Goal: Transaction & Acquisition: Purchase product/service

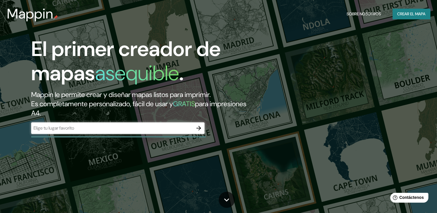
click at [88, 128] on input "text" at bounding box center [112, 128] width 162 height 7
type input "[GEOGRAPHIC_DATA]"
click at [197, 124] on button "button" at bounding box center [199, 128] width 12 height 12
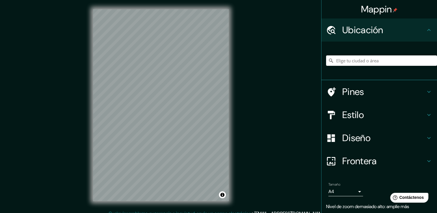
click at [390, 99] on div "Pines" at bounding box center [379, 91] width 116 height 23
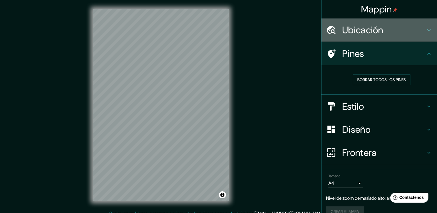
click at [402, 29] on h4 "Ubicación" at bounding box center [383, 30] width 83 height 12
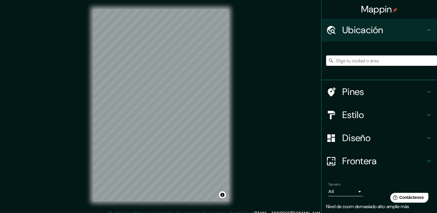
click at [366, 56] on input "Elige tu ciudad o área" at bounding box center [381, 60] width 111 height 10
click at [349, 62] on input "[GEOGRAPHIC_DATA], [GEOGRAPHIC_DATA], [GEOGRAPHIC_DATA]" at bounding box center [381, 60] width 111 height 10
click at [354, 62] on input "[GEOGRAPHIC_DATA], [GEOGRAPHIC_DATA], [GEOGRAPHIC_DATA]" at bounding box center [381, 60] width 111 height 10
click at [351, 57] on input "[GEOGRAPHIC_DATA], [GEOGRAPHIC_DATA], [GEOGRAPHIC_DATA]" at bounding box center [381, 60] width 111 height 10
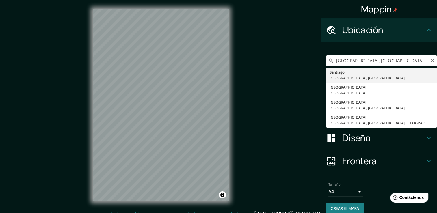
type input "[GEOGRAPHIC_DATA], [GEOGRAPHIC_DATA], [GEOGRAPHIC_DATA]"
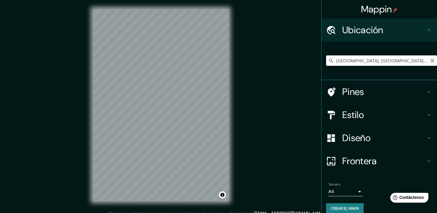
click at [430, 58] on icon "Claro" at bounding box center [432, 60] width 5 height 5
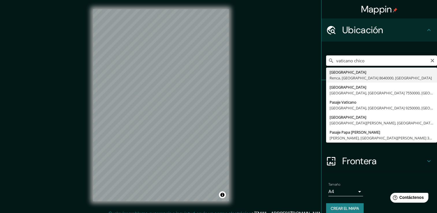
click at [333, 60] on input "vaticano chico" at bounding box center [381, 60] width 111 height 10
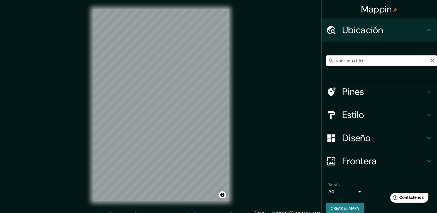
click at [328, 62] on icon at bounding box center [331, 61] width 6 height 6
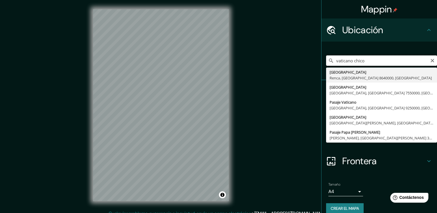
click at [331, 61] on input "vaticano chico" at bounding box center [381, 60] width 111 height 10
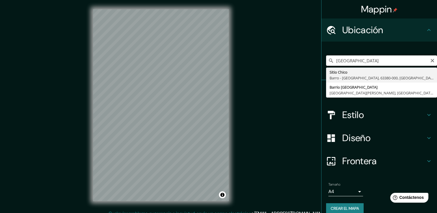
click at [375, 58] on input "[GEOGRAPHIC_DATA]" at bounding box center [381, 60] width 111 height 10
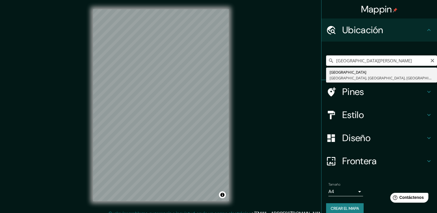
type input "[GEOGRAPHIC_DATA], [GEOGRAPHIC_DATA], [GEOGRAPHIC_DATA], [GEOGRAPHIC_DATA]"
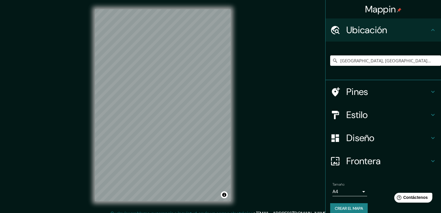
click at [354, 191] on body "Mappin [GEOGRAPHIC_DATA], [GEOGRAPHIC_DATA], [GEOGRAPHIC_DATA], [GEOGRAPHIC_DAT…" at bounding box center [220, 106] width 441 height 213
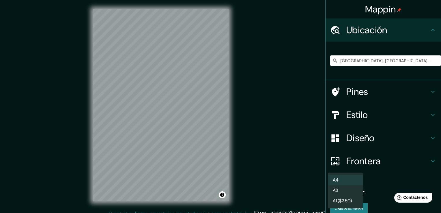
click at [347, 192] on li "A3" at bounding box center [345, 190] width 35 height 10
type input "a4"
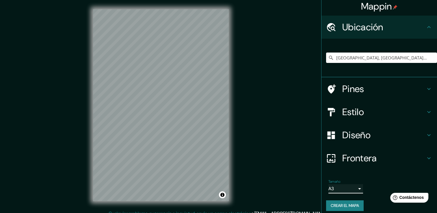
scroll to position [7, 0]
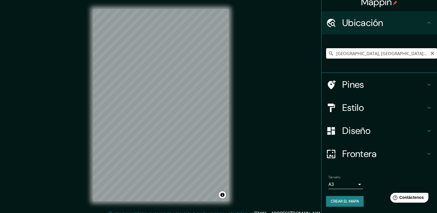
click at [390, 48] on input "[GEOGRAPHIC_DATA], [GEOGRAPHIC_DATA], [GEOGRAPHIC_DATA], [GEOGRAPHIC_DATA]" at bounding box center [381, 53] width 111 height 10
click at [430, 53] on icon "Claro" at bounding box center [432, 53] width 5 height 5
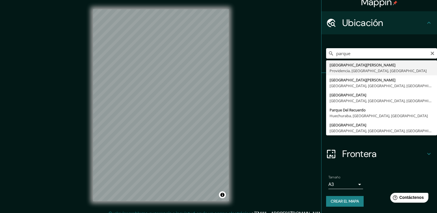
type input "[GEOGRAPHIC_DATA][PERSON_NAME], [GEOGRAPHIC_DATA], [GEOGRAPHIC_DATA], [GEOGRAPH…"
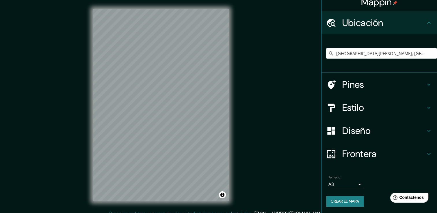
scroll to position [0, 0]
click at [413, 113] on div "Estilo" at bounding box center [379, 107] width 116 height 23
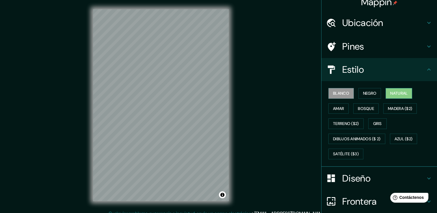
click at [390, 95] on font "Natural" at bounding box center [398, 93] width 17 height 7
click at [390, 107] on font "Madera ($2)" at bounding box center [400, 108] width 24 height 7
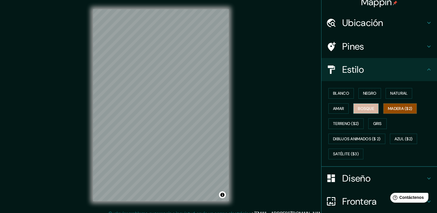
click at [362, 107] on font "Bosque" at bounding box center [366, 108] width 16 height 7
click at [334, 107] on font "Amar" at bounding box center [338, 108] width 11 height 7
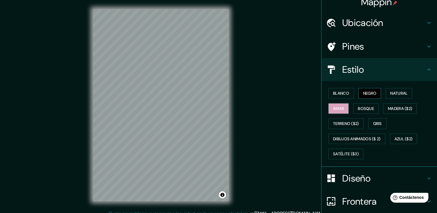
click at [363, 95] on font "Negro" at bounding box center [370, 93] width 14 height 7
click at [390, 94] on font "Natural" at bounding box center [398, 93] width 17 height 7
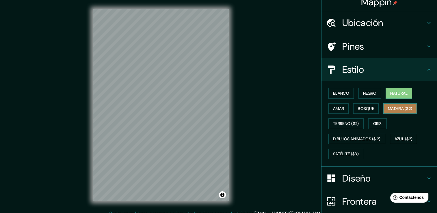
click at [391, 107] on font "Madera ($2)" at bounding box center [400, 108] width 24 height 7
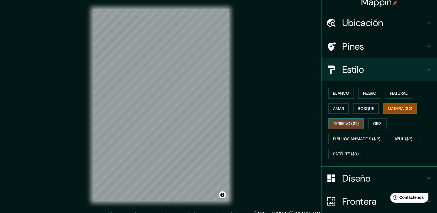
click at [344, 122] on font "Terreno ($2)" at bounding box center [346, 123] width 26 height 7
click at [370, 126] on button "Gris" at bounding box center [377, 123] width 18 height 11
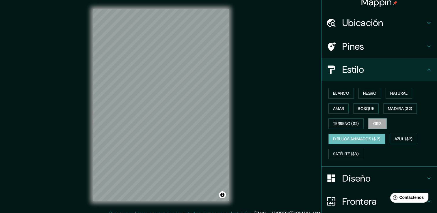
click at [355, 135] on font "Dibujos animados ($ 2)" at bounding box center [357, 138] width 48 height 7
click at [388, 106] on font "Madera ($2)" at bounding box center [400, 108] width 24 height 7
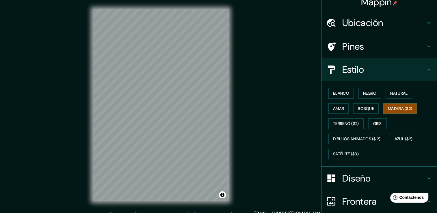
click at [354, 169] on div "Diseño" at bounding box center [379, 178] width 116 height 23
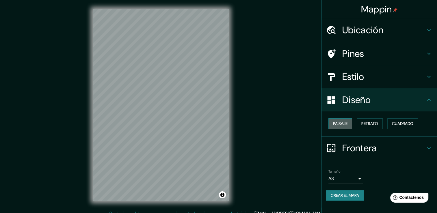
click at [342, 128] on button "Paisaje" at bounding box center [340, 123] width 24 height 11
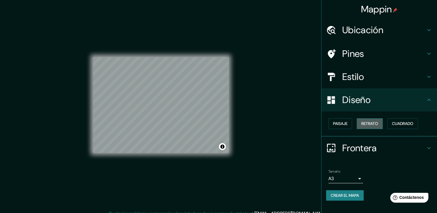
click at [367, 127] on button "Retrato" at bounding box center [370, 123] width 26 height 11
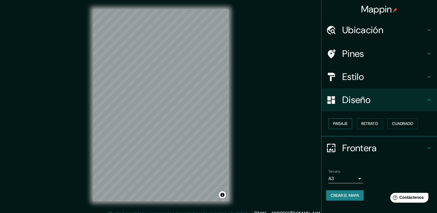
click at [341, 125] on font "Paisaje" at bounding box center [340, 123] width 14 height 7
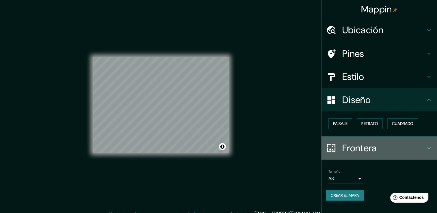
click at [388, 146] on h4 "Frontera" at bounding box center [383, 148] width 83 height 12
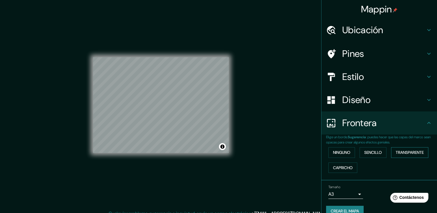
click at [393, 153] on button "Transparente" at bounding box center [409, 152] width 37 height 11
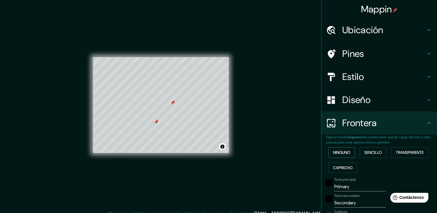
click at [338, 151] on font "Ninguno" at bounding box center [341, 152] width 17 height 7
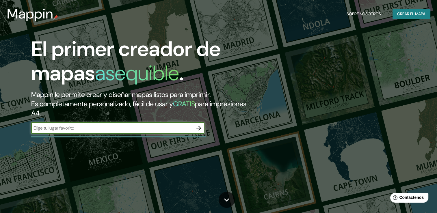
click at [101, 131] on input "text" at bounding box center [112, 128] width 162 height 7
click at [101, 130] on input "text" at bounding box center [112, 128] width 162 height 7
click at [66, 131] on input "text" at bounding box center [112, 128] width 162 height 7
type input "s"
type input "parque [PERSON_NAME]"
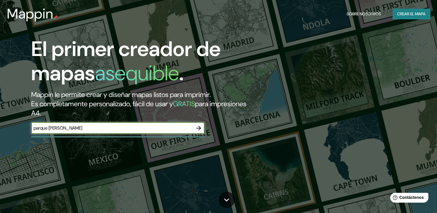
click at [201, 128] on icon "button" at bounding box center [198, 128] width 7 height 7
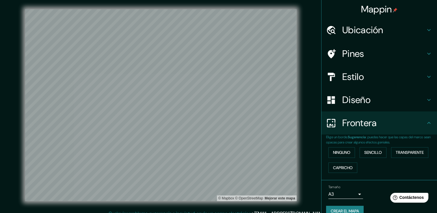
click at [363, 36] on div "Ubicación" at bounding box center [379, 29] width 116 height 23
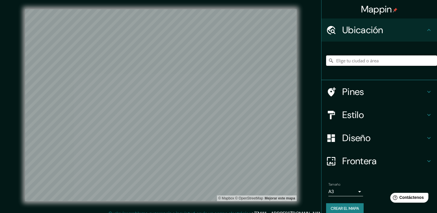
click at [351, 59] on input "Elige tu ciudad o área" at bounding box center [381, 60] width 111 height 10
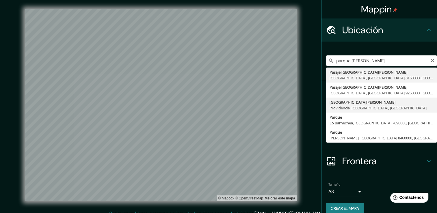
type input "[GEOGRAPHIC_DATA][PERSON_NAME], [GEOGRAPHIC_DATA], [GEOGRAPHIC_DATA], [GEOGRAPH…"
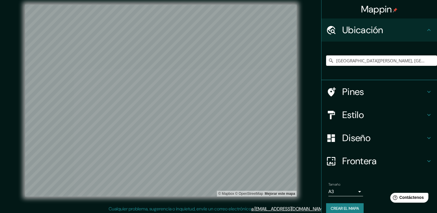
scroll to position [6, 0]
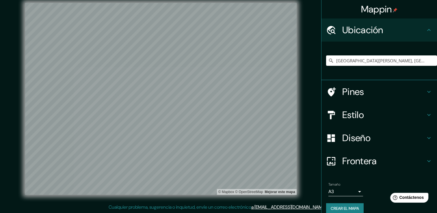
click at [364, 135] on h4 "Diseño" at bounding box center [383, 138] width 83 height 12
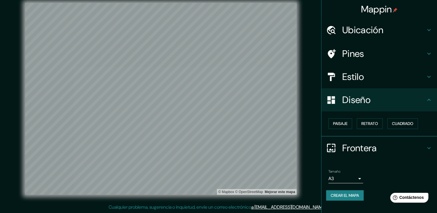
click at [385, 137] on div "Frontera" at bounding box center [379, 148] width 116 height 23
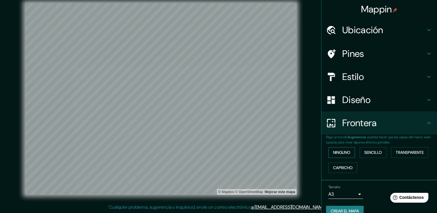
click at [345, 155] on font "Ninguno" at bounding box center [341, 152] width 17 height 7
click at [365, 101] on h4 "Diseño" at bounding box center [383, 100] width 83 height 12
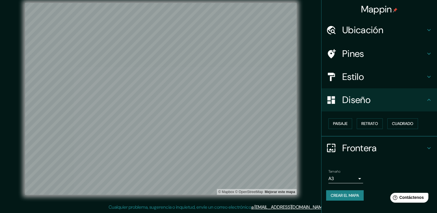
click at [357, 82] on h4 "Estilo" at bounding box center [383, 77] width 83 height 12
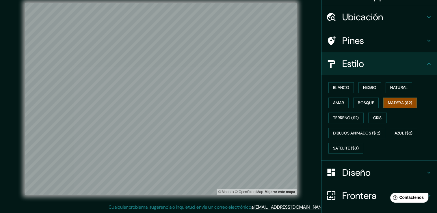
scroll to position [0, 0]
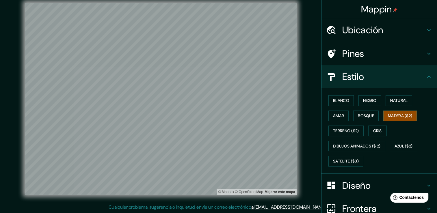
click at [376, 54] on h4 "Pines" at bounding box center [383, 54] width 83 height 12
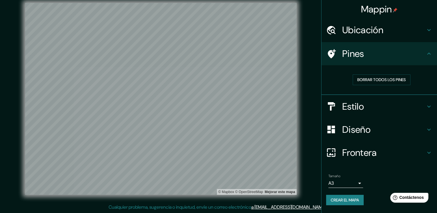
click at [342, 202] on font "Crear el mapa" at bounding box center [345, 200] width 28 height 7
click at [333, 71] on div "Borrar todos los pines" at bounding box center [381, 80] width 111 height 20
click at [373, 103] on h4 "Estilo" at bounding box center [383, 107] width 83 height 12
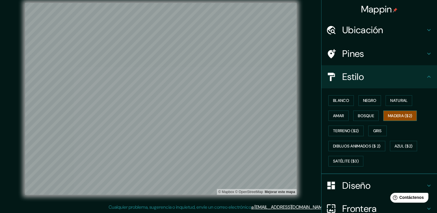
click at [403, 115] on font "Madera ($2)" at bounding box center [400, 115] width 24 height 7
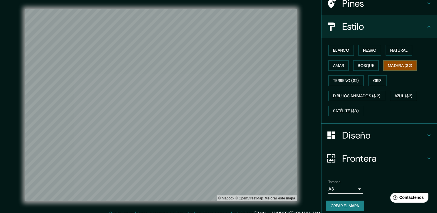
scroll to position [54, 0]
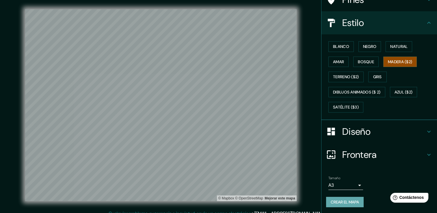
click at [347, 202] on font "Crear el mapa" at bounding box center [345, 202] width 28 height 7
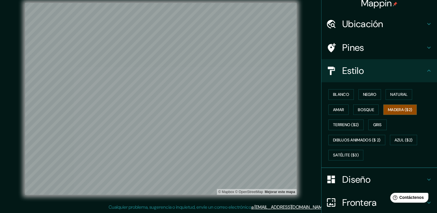
scroll to position [0, 0]
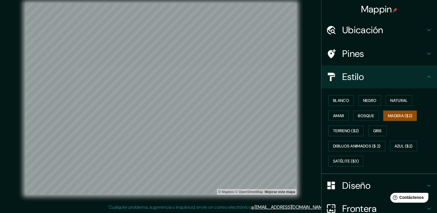
click at [378, 10] on font "Mappin" at bounding box center [376, 9] width 31 height 12
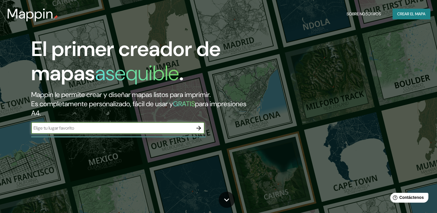
click at [412, 10] on button "Crear el mapa" at bounding box center [412, 14] width 38 height 11
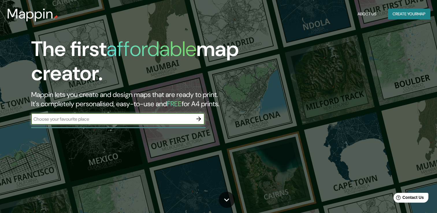
click at [112, 118] on input "text" at bounding box center [112, 119] width 162 height 7
type input "[GEOGRAPHIC_DATA]"
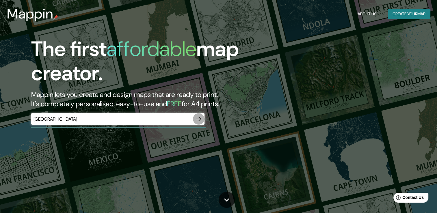
click at [199, 118] on icon "button" at bounding box center [198, 119] width 5 height 5
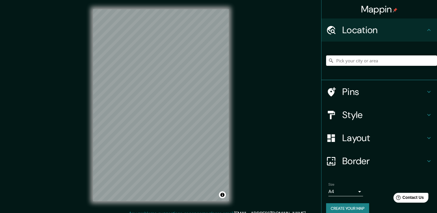
click at [406, 93] on h4 "Pins" at bounding box center [383, 92] width 83 height 12
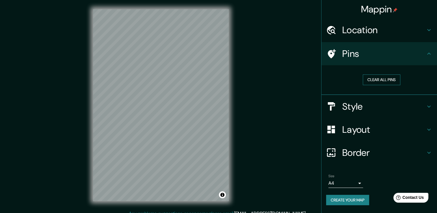
click at [385, 82] on button "Clear all pins" at bounding box center [382, 80] width 38 height 11
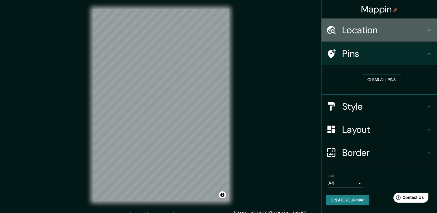
click at [366, 27] on h4 "Location" at bounding box center [383, 30] width 83 height 12
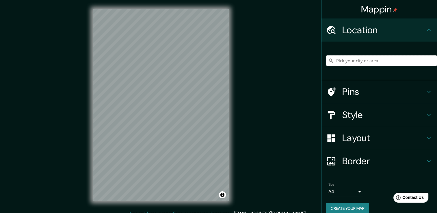
click at [360, 59] on input "Pick your city or area" at bounding box center [381, 60] width 111 height 10
click at [354, 117] on h4 "Style" at bounding box center [383, 115] width 83 height 12
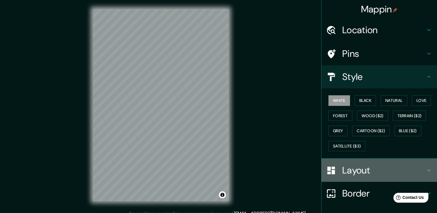
click at [334, 166] on div at bounding box center [334, 170] width 16 height 10
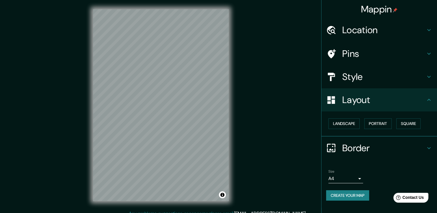
click at [393, 32] on h4 "Location" at bounding box center [383, 30] width 83 height 12
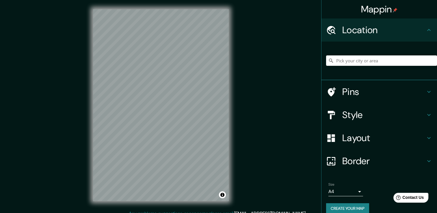
click at [349, 69] on div at bounding box center [381, 60] width 111 height 29
click at [358, 62] on input "Pick your city or area" at bounding box center [381, 60] width 111 height 10
type input "c"
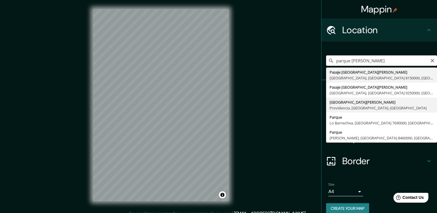
type input "[GEOGRAPHIC_DATA][PERSON_NAME], [GEOGRAPHIC_DATA], [GEOGRAPHIC_DATA], [GEOGRAPH…"
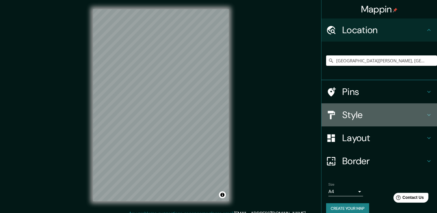
click at [353, 116] on h4 "Style" at bounding box center [383, 115] width 83 height 12
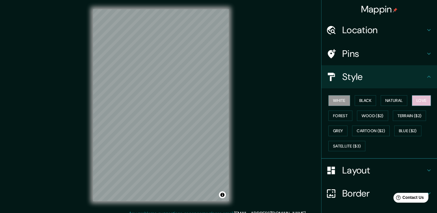
click at [416, 98] on button "Love" at bounding box center [421, 100] width 19 height 11
click at [411, 114] on button "Terrain ($2)" at bounding box center [410, 116] width 34 height 11
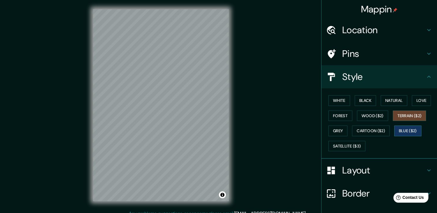
click at [402, 131] on button "Blue ($2)" at bounding box center [407, 131] width 27 height 11
click at [357, 114] on button "Wood ($2)" at bounding box center [372, 116] width 31 height 11
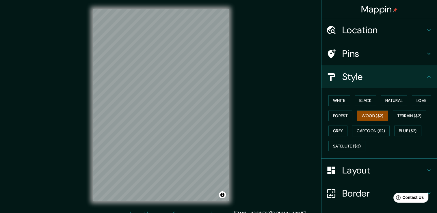
click at [348, 170] on h4 "Layout" at bounding box center [383, 171] width 83 height 12
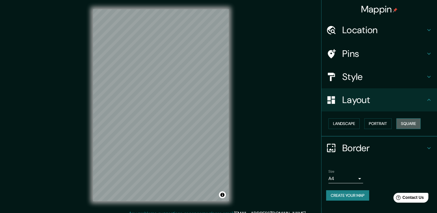
click at [404, 123] on button "Square" at bounding box center [408, 123] width 24 height 11
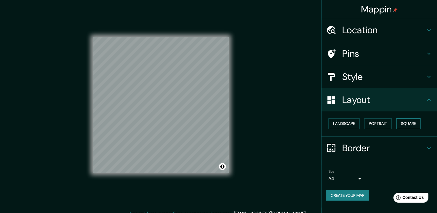
click at [398, 124] on button "Square" at bounding box center [408, 123] width 24 height 11
click at [381, 123] on button "Portrait" at bounding box center [377, 123] width 27 height 11
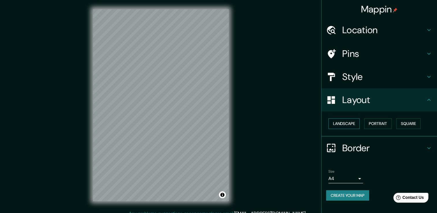
click at [354, 127] on button "Landscape" at bounding box center [343, 123] width 31 height 11
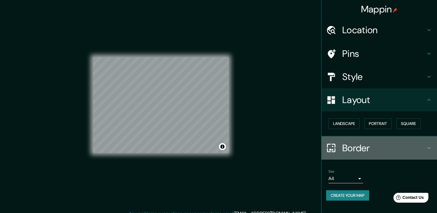
click at [350, 140] on div "Border" at bounding box center [379, 148] width 116 height 23
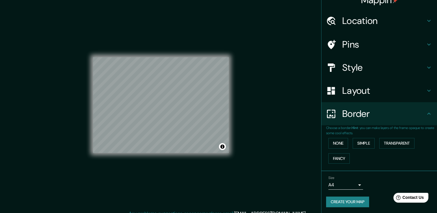
scroll to position [10, 0]
